Goal: Use online tool/utility: Use online tool/utility

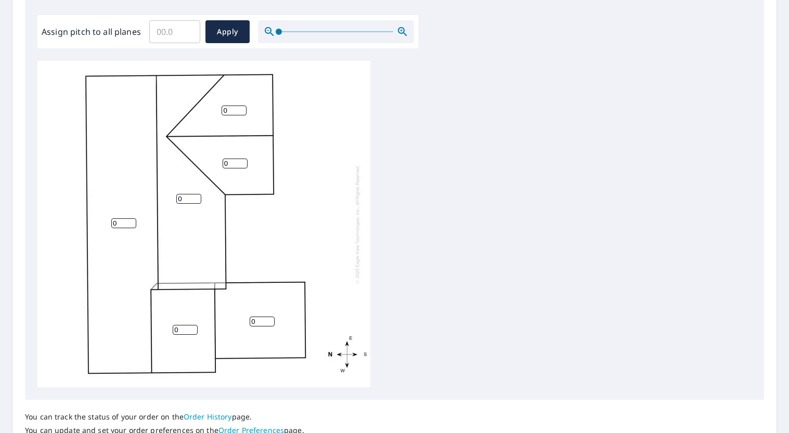
scroll to position [264, 0]
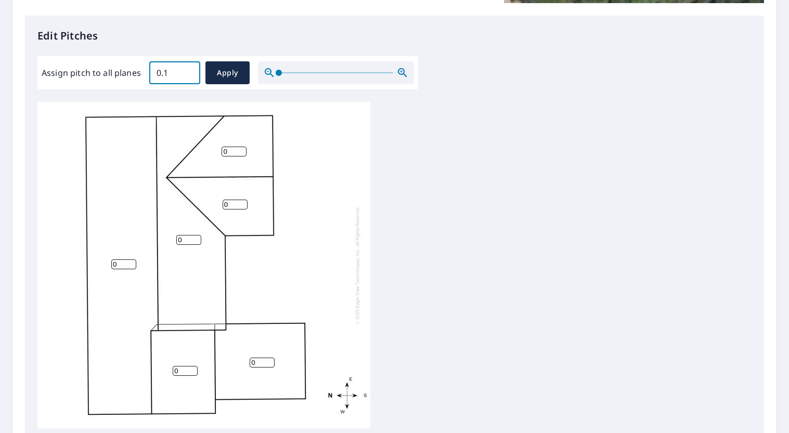
click at [188, 72] on input "0.1" at bounding box center [174, 72] width 51 height 29
click at [188, 72] on input "0.2" at bounding box center [174, 72] width 51 height 29
click at [188, 72] on input "0.3" at bounding box center [174, 72] width 51 height 29
click at [188, 72] on input "0.4" at bounding box center [174, 72] width 51 height 29
click at [188, 72] on input "0.5" at bounding box center [174, 72] width 51 height 29
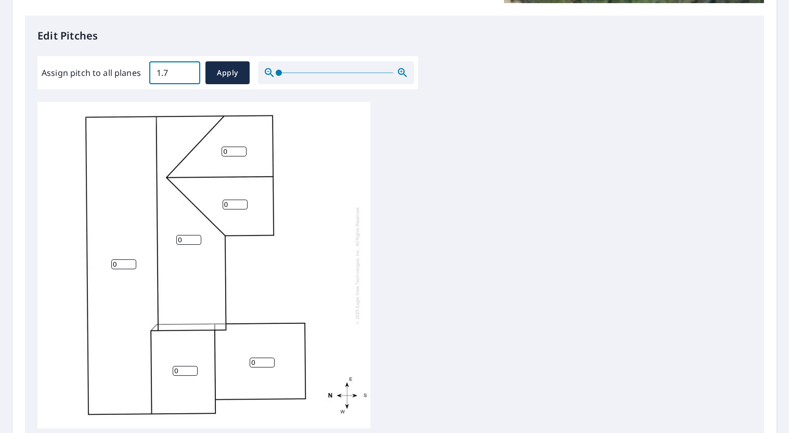
click at [188, 72] on input "1.7" at bounding box center [174, 72] width 51 height 29
click at [188, 72] on input "1.8" at bounding box center [174, 72] width 51 height 29
click at [188, 72] on input "1.9" at bounding box center [174, 72] width 51 height 29
click at [188, 72] on input "2" at bounding box center [174, 72] width 51 height 29
click at [188, 72] on input "2.1" at bounding box center [174, 72] width 51 height 29
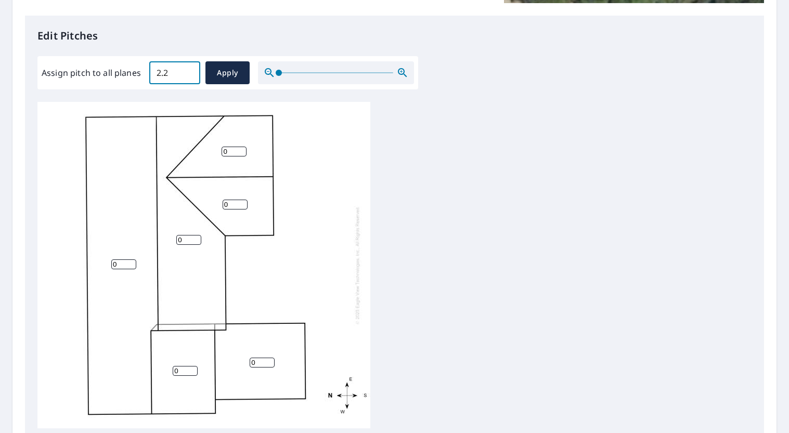
click at [188, 72] on input "2.2" at bounding box center [174, 72] width 51 height 29
click at [188, 72] on input "2.3" at bounding box center [174, 72] width 51 height 29
click at [188, 72] on input "2.4" at bounding box center [174, 72] width 51 height 29
click at [188, 72] on input "2.5" at bounding box center [174, 72] width 51 height 29
click at [188, 72] on input "2.6" at bounding box center [174, 72] width 51 height 29
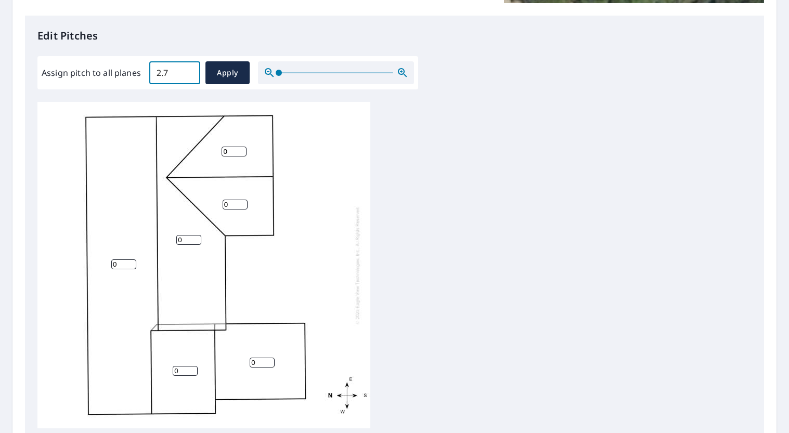
click at [188, 72] on input "2.7" at bounding box center [174, 72] width 51 height 29
click at [188, 72] on input "2.8" at bounding box center [174, 72] width 51 height 29
click at [188, 72] on input "2.9" at bounding box center [174, 72] width 51 height 29
click at [188, 72] on input "3" at bounding box center [174, 72] width 51 height 29
click at [188, 72] on input "3.1" at bounding box center [174, 72] width 51 height 29
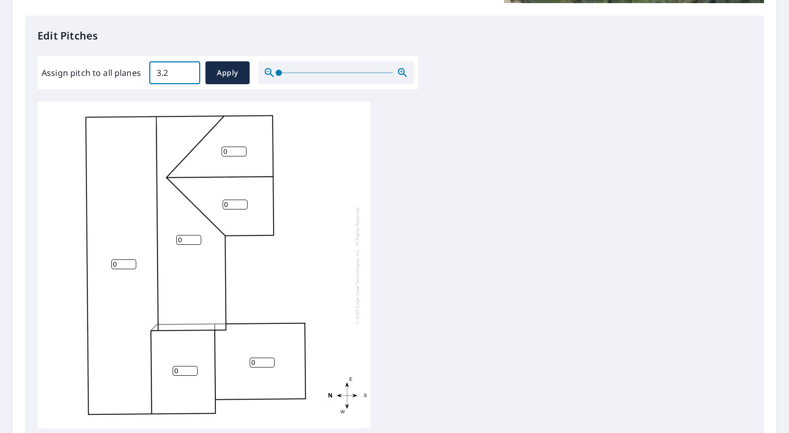
click at [188, 72] on input "3.2" at bounding box center [174, 72] width 51 height 29
click at [188, 72] on input "3.3" at bounding box center [174, 72] width 51 height 29
click at [188, 72] on input "3.4" at bounding box center [174, 72] width 51 height 29
click at [188, 72] on input "3.5" at bounding box center [174, 72] width 51 height 29
click at [188, 72] on input "3.6" at bounding box center [174, 72] width 51 height 29
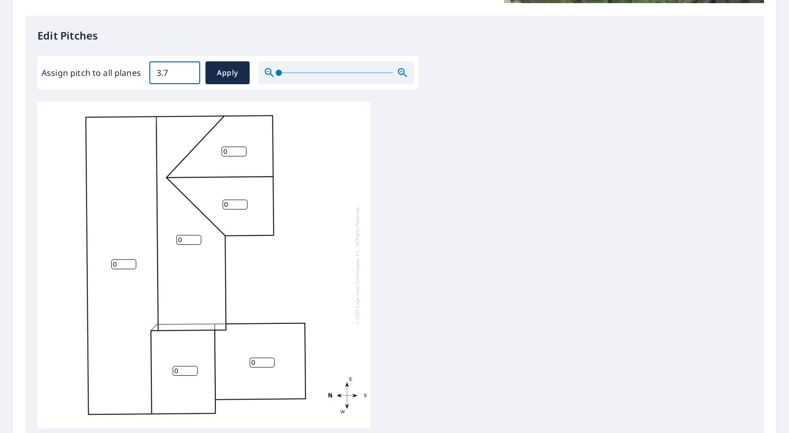
click at [188, 72] on input "3.7" at bounding box center [174, 72] width 51 height 29
click at [188, 72] on input "3.8" at bounding box center [174, 72] width 51 height 29
click at [188, 72] on input "3.9" at bounding box center [174, 72] width 51 height 29
type input "4"
click at [188, 72] on input "4" at bounding box center [174, 72] width 51 height 29
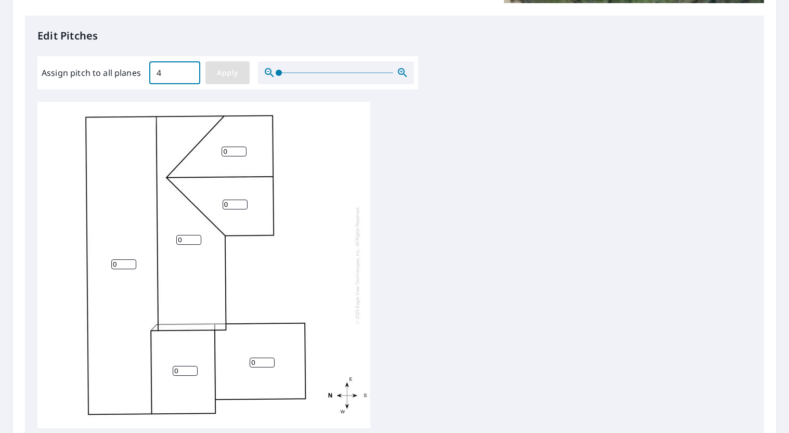
click at [224, 73] on span "Apply" at bounding box center [228, 73] width 28 height 13
type input "4"
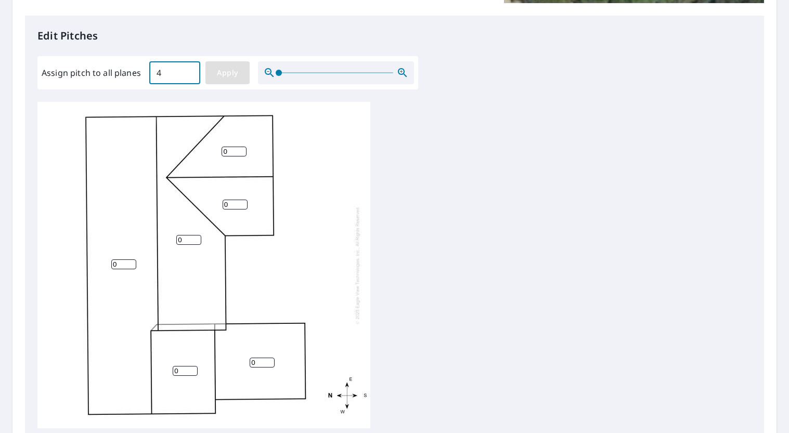
type input "4"
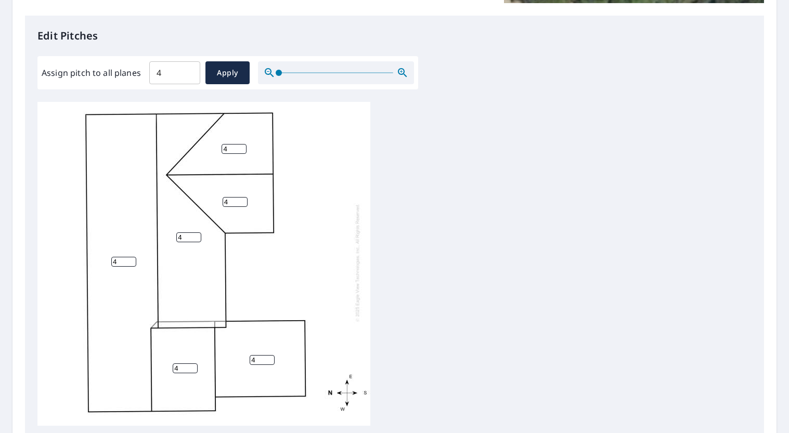
scroll to position [390, 0]
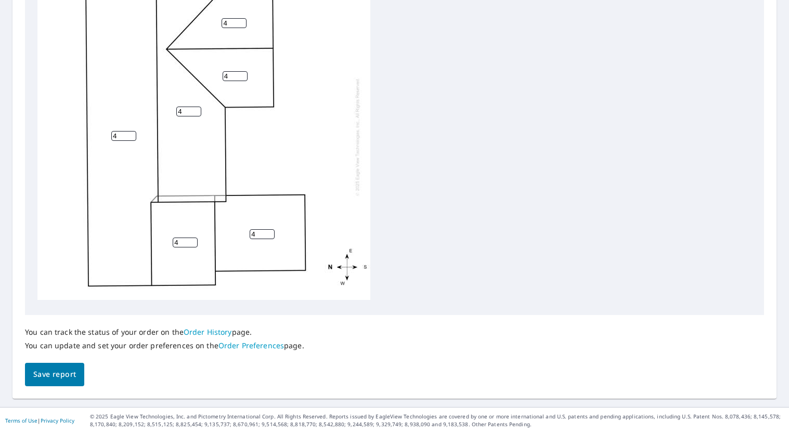
click at [62, 374] on span "Save report" at bounding box center [54, 374] width 43 height 13
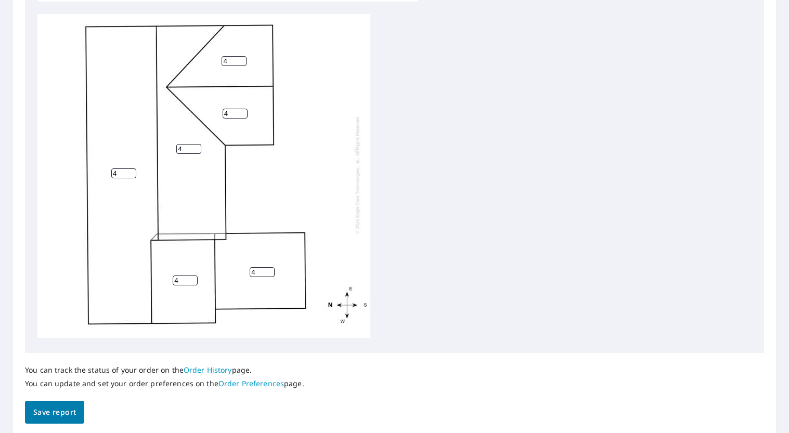
scroll to position [0, 0]
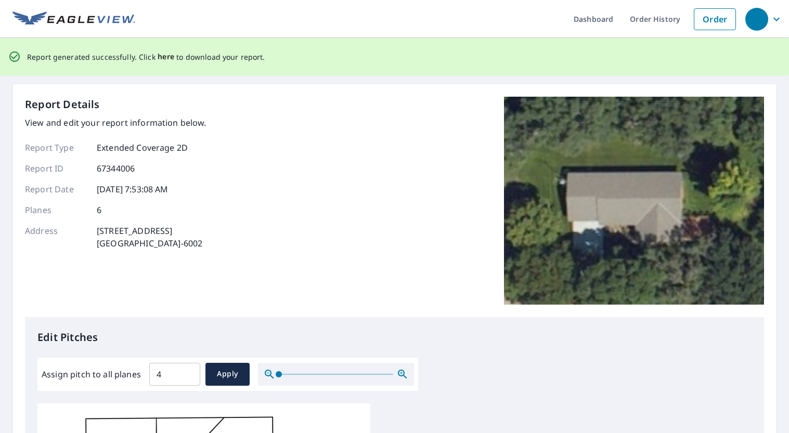
click at [163, 57] on span "here" at bounding box center [166, 56] width 17 height 13
